Goal: Use online tool/utility: Utilize a website feature to perform a specific function

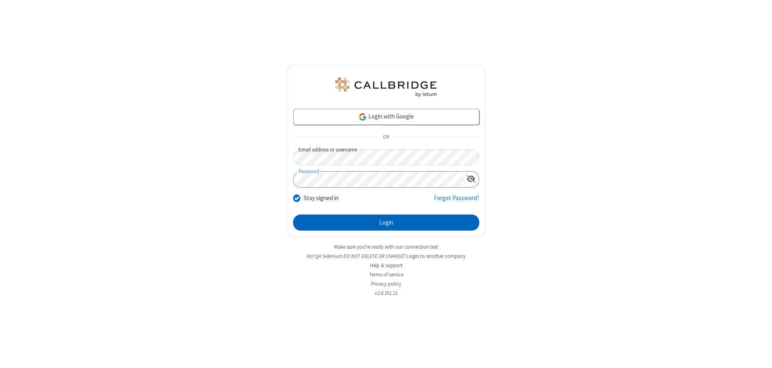
click at [386, 223] on button "Login" at bounding box center [386, 223] width 186 height 16
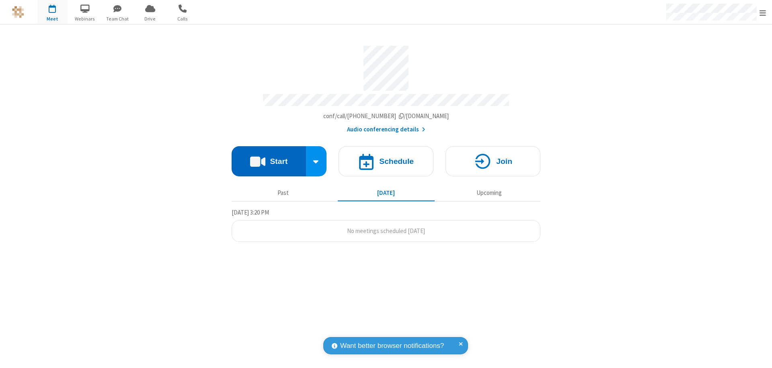
click at [269, 158] on button "Start" at bounding box center [269, 161] width 74 height 30
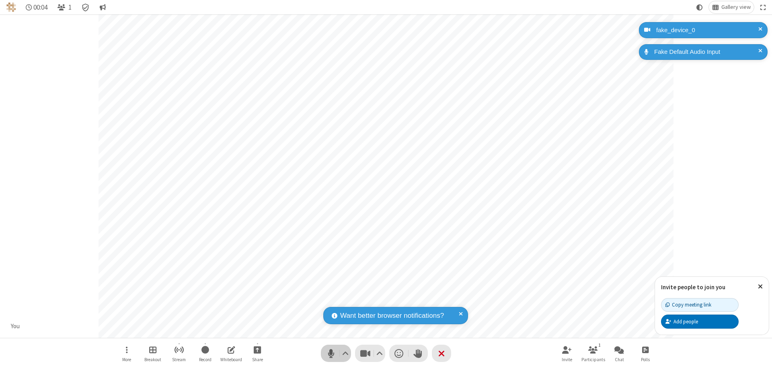
click at [331, 354] on span "Mute (⌘+Shift+A)" at bounding box center [331, 354] width 12 height 12
click at [331, 354] on span "Unmute (⌘+Shift+A)" at bounding box center [331, 354] width 12 height 12
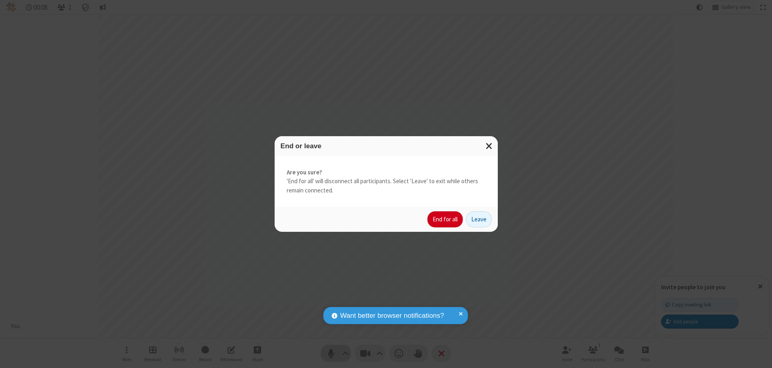
click at [446, 220] on button "End for all" at bounding box center [445, 220] width 35 height 16
